Goal: Check status: Check status

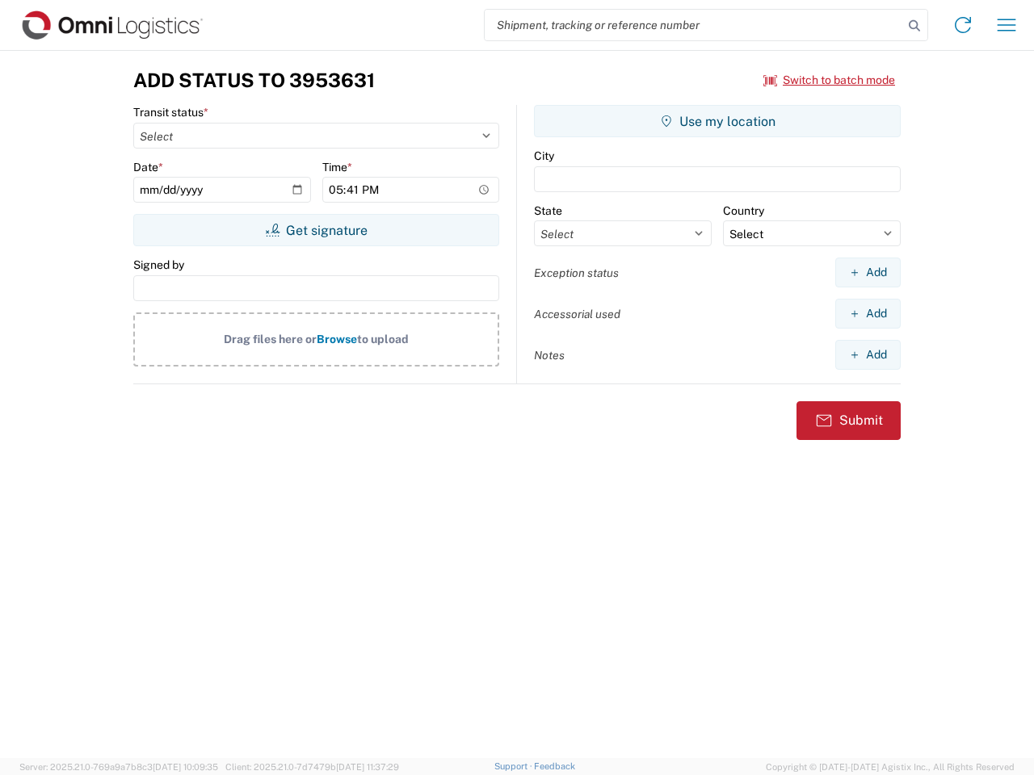
click at [694, 25] on input "search" at bounding box center [694, 25] width 418 height 31
click at [914, 26] on icon at bounding box center [914, 26] width 23 height 23
click at [963, 25] on icon at bounding box center [963, 25] width 26 height 26
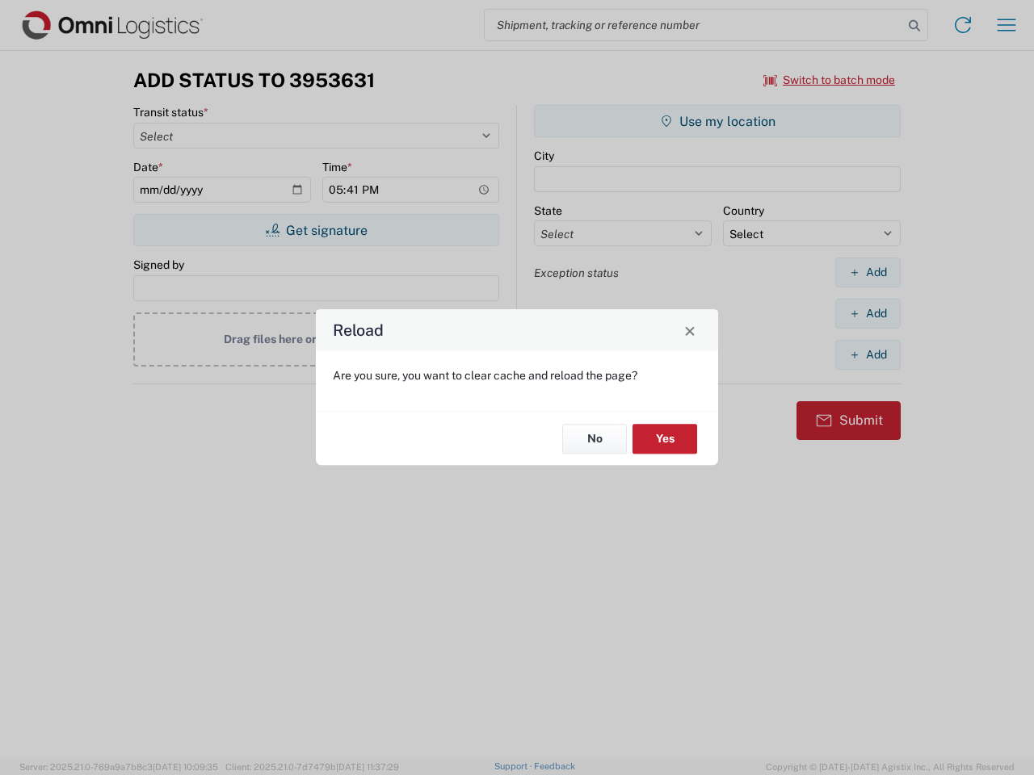
click at [1006, 25] on div "Reload Are you sure, you want to clear cache and reload the page? No Yes" at bounding box center [517, 387] width 1034 height 775
click at [830, 80] on div "Reload Are you sure, you want to clear cache and reload the page? No Yes" at bounding box center [517, 387] width 1034 height 775
click at [316, 230] on div "Reload Are you sure, you want to clear cache and reload the page? No Yes" at bounding box center [517, 387] width 1034 height 775
click at [717, 121] on div "Reload Are you sure, you want to clear cache and reload the page? No Yes" at bounding box center [517, 387] width 1034 height 775
click at [867, 272] on div "Reload Are you sure, you want to clear cache and reload the page? No Yes" at bounding box center [517, 387] width 1034 height 775
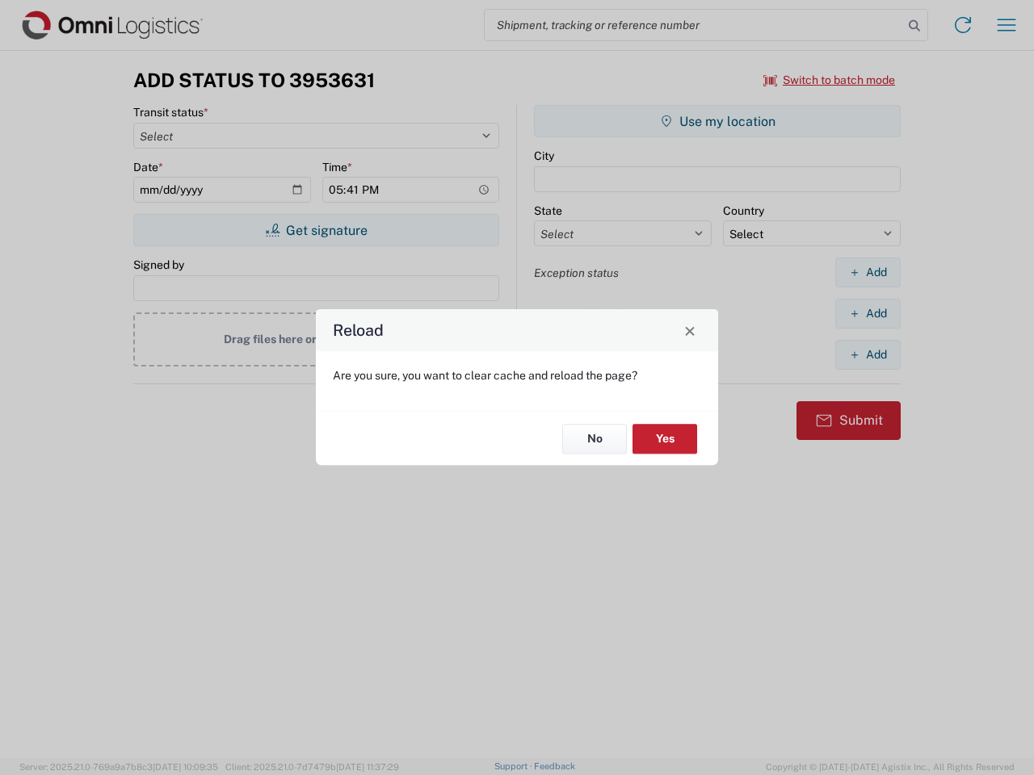
click at [867, 313] on div "Reload Are you sure, you want to clear cache and reload the page? No Yes" at bounding box center [517, 387] width 1034 height 775
click at [867, 355] on div "Reload Are you sure, you want to clear cache and reload the page? No Yes" at bounding box center [517, 387] width 1034 height 775
